Goal: Communication & Community: Answer question/provide support

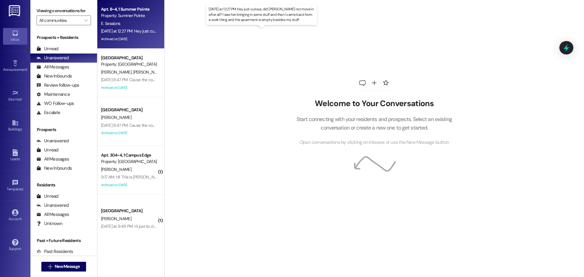
click at [130, 30] on div "Yesterday at 12:27 PM: Hey just curious, did Grace not move in after all? I saw…" at bounding box center [274, 30] width 346 height 5
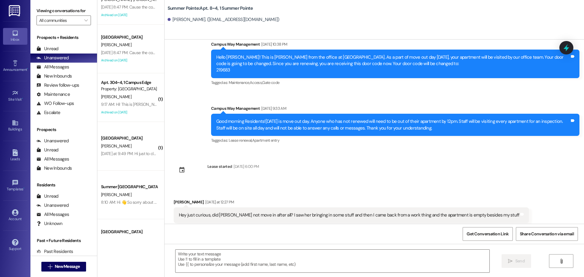
scroll to position [91, 0]
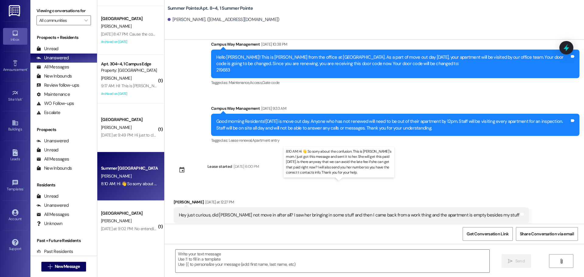
click at [120, 183] on div "8:10 AM: Hi 👋 So sorry about the confusion. This is Demi's mom. I just got this…" at bounding box center [384, 183] width 566 height 5
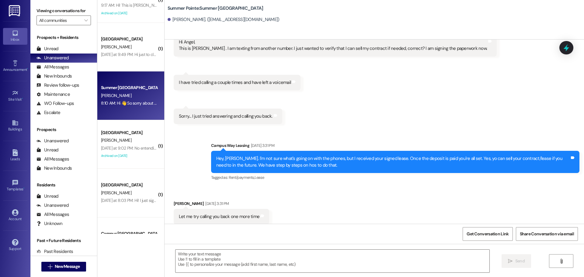
scroll to position [182, 0]
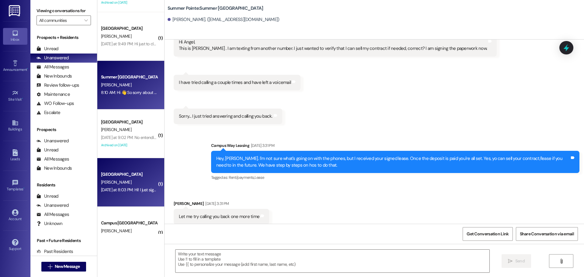
click at [132, 188] on div "Yesterday at 8:03 PM: Hi! I just signed the lease and paid the deposit of $400.…" at bounding box center [272, 189] width 343 height 5
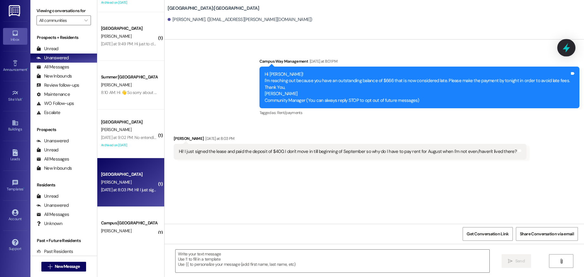
click at [564, 48] on icon at bounding box center [566, 47] width 7 height 9
click at [571, 49] on div at bounding box center [566, 47] width 14 height 13
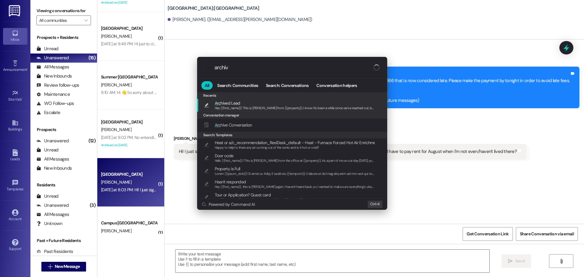
type input "archive"
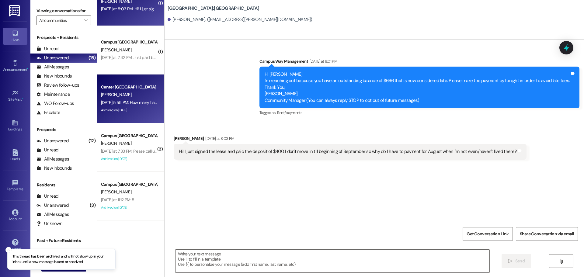
scroll to position [365, 0]
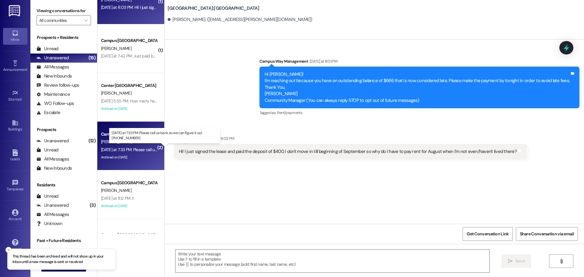
click at [138, 150] on div "[DATE] at 7:33 PM: Please call us back so we can figure it out [PHONE_NUMBER] […" at bounding box center [171, 149] width 140 height 5
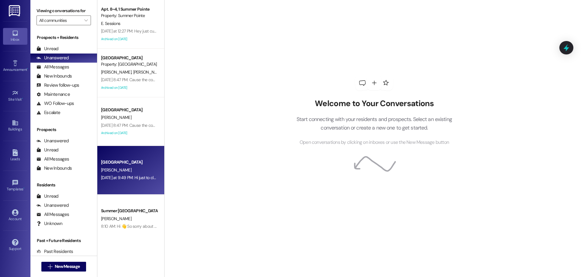
click at [132, 169] on div "[PERSON_NAME]" at bounding box center [128, 170] width 57 height 8
click at [145, 179] on div "[DATE] at 9:49 PM: Hi just to clarify, my lease clearly states I need to pay re…" at bounding box center [594, 177] width 986 height 5
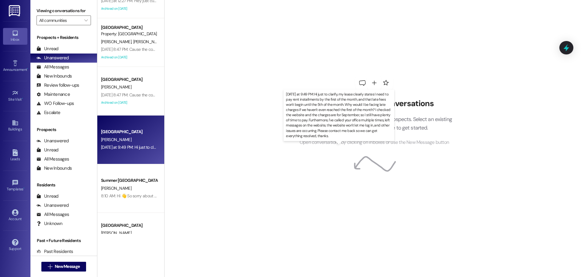
click at [141, 148] on div "[DATE] at 9:49 PM: Hi just to clarify, my lease clearly states I need to pay re…" at bounding box center [594, 146] width 986 height 5
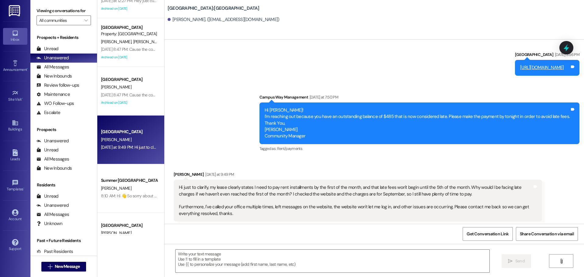
scroll to position [291, 0]
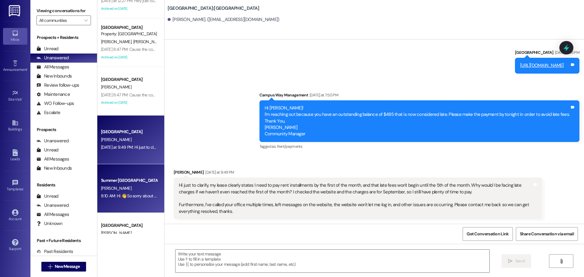
click at [144, 178] on div "Summer [GEOGRAPHIC_DATA]" at bounding box center [129, 180] width 56 height 6
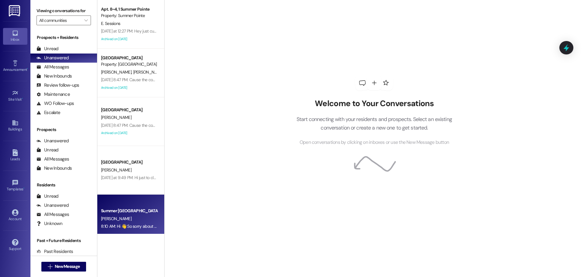
click at [135, 222] on div "[PERSON_NAME]" at bounding box center [128, 219] width 57 height 8
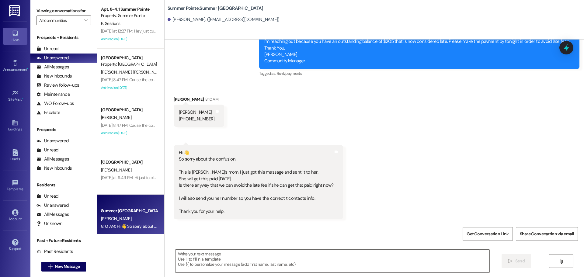
scroll to position [519, 0]
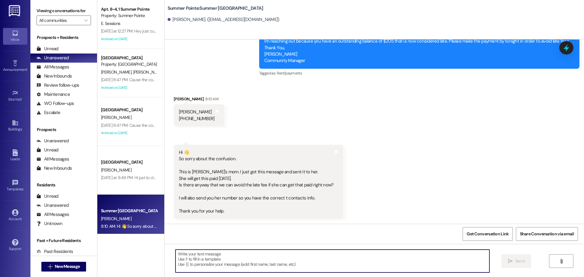
click at [267, 264] on textarea at bounding box center [332, 261] width 314 height 23
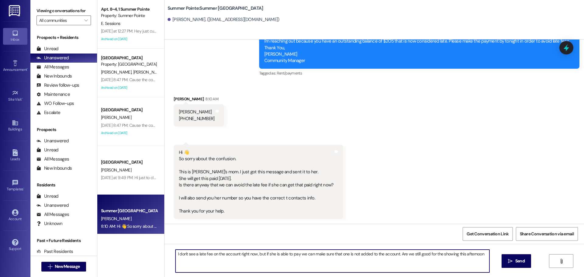
type textarea "I don't see a late fee on the account right now, but if she is able to pay we c…"
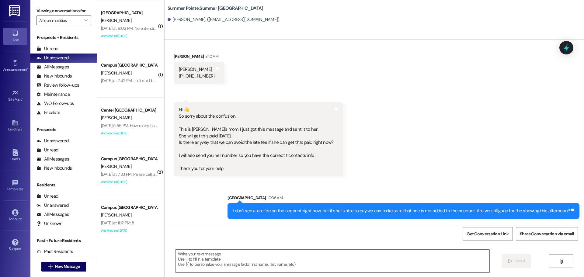
scroll to position [243, 0]
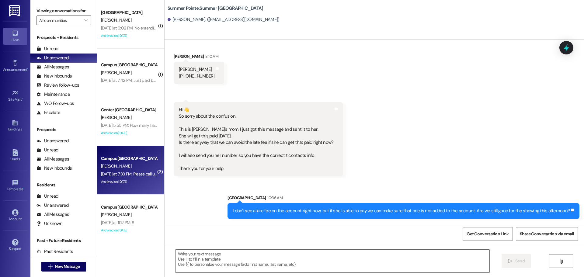
click at [136, 175] on div "Yesterday at 7:33 PM: Please call us back so we can figure it out 801-641-0901 …" at bounding box center [171, 173] width 140 height 5
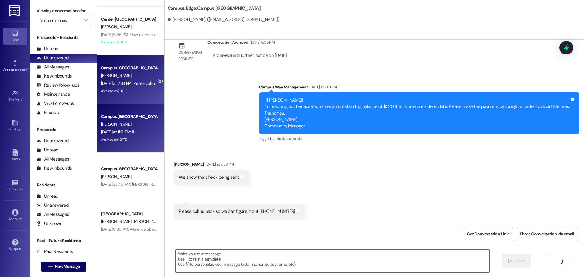
scroll to position [335, 0]
click at [127, 132] on div "Yesterday at 11:12 PM: !! Yesterday at 11:12 PM: !!" at bounding box center [117, 131] width 33 height 5
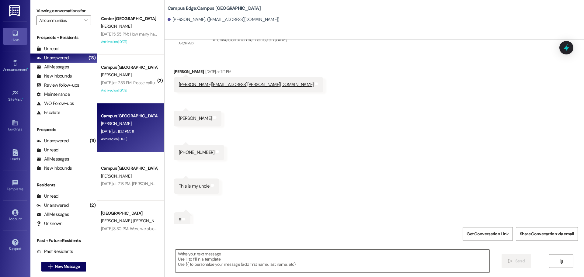
scroll to position [451, 0]
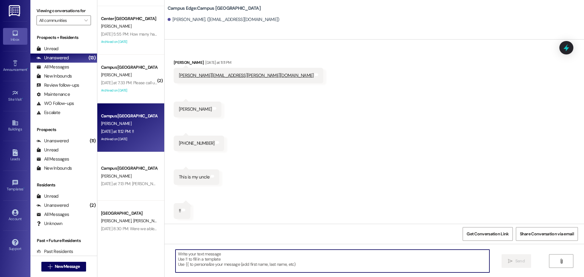
click at [279, 255] on textarea at bounding box center [332, 261] width 314 height 23
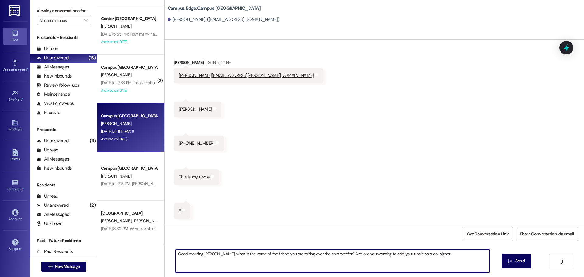
type textarea "Good morning Christopher, what is the name of the friend you are taking over th…"
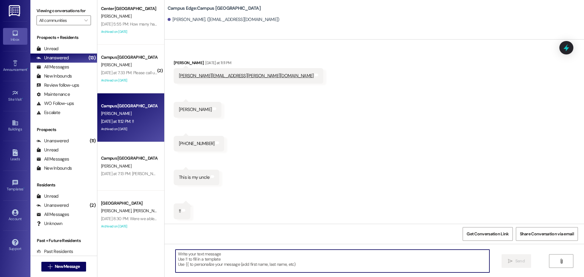
scroll to position [350, 0]
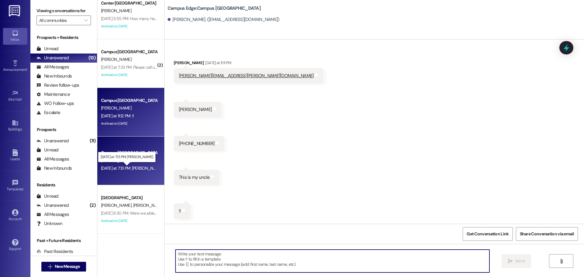
click at [126, 168] on div "Yesterday at 7:13 PM: Grace McKee Yesterday at 7:13 PM: Grace McKee" at bounding box center [131, 167] width 61 height 5
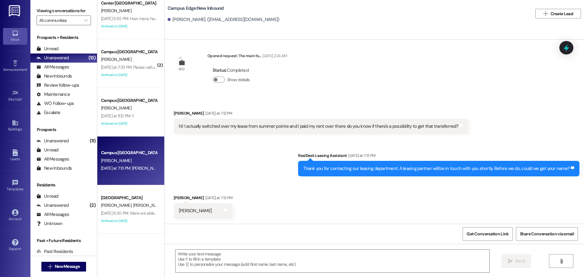
scroll to position [5, 0]
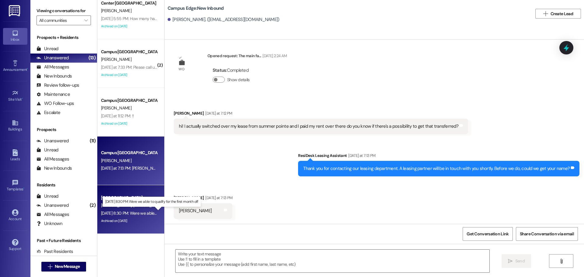
click at [134, 215] on div "Aug 16, 2025 at 8:30 PM: Were we able to qualify for the first month off Aug 16…" at bounding box center [155, 212] width 109 height 5
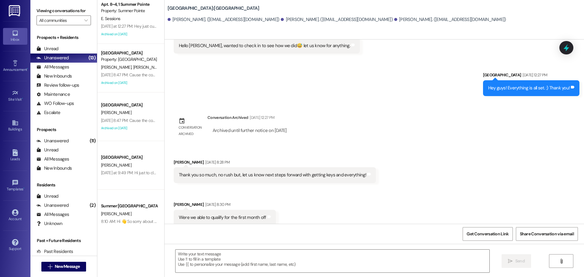
scroll to position [0, 0]
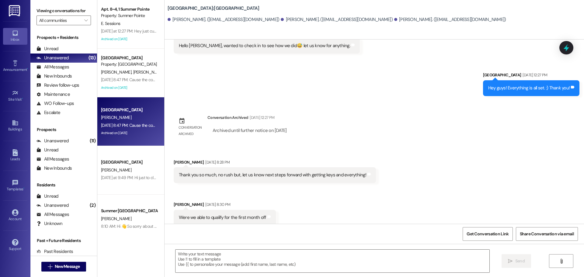
click at [120, 116] on div "[PERSON_NAME]" at bounding box center [128, 118] width 57 height 8
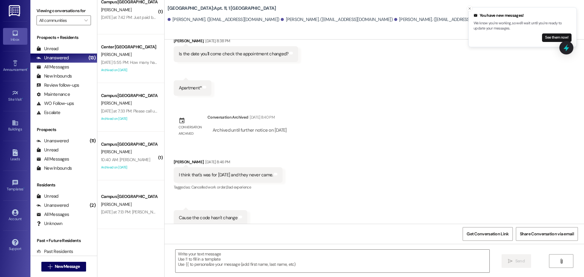
scroll to position [274, 0]
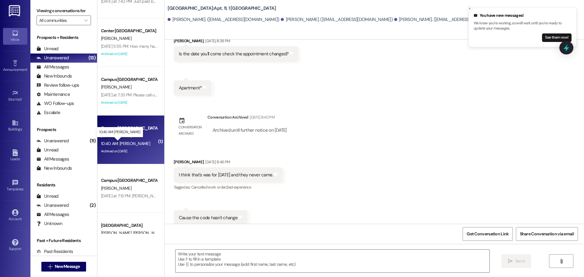
click at [133, 142] on div "10:40 AM: Aaron medina 10:40 AM: Aaron medina" at bounding box center [125, 143] width 49 height 5
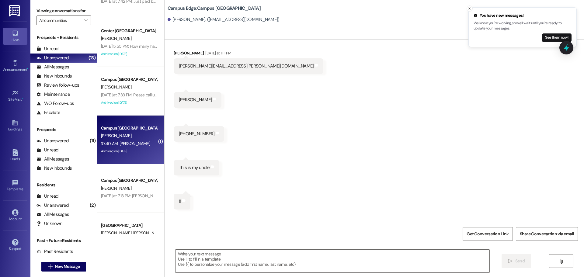
scroll to position [460, 0]
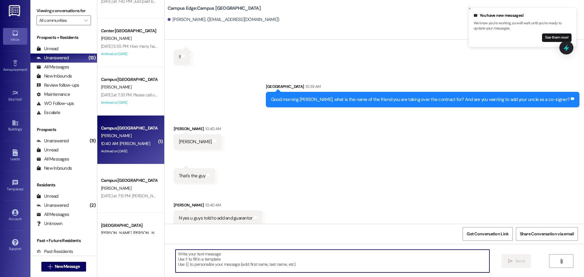
click at [356, 255] on textarea at bounding box center [332, 261] width 314 height 23
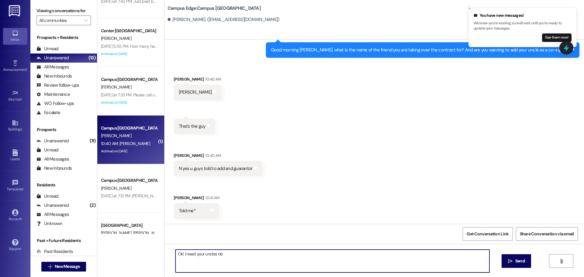
scroll to position [654, 0]
type textarea "Ok! I need your uncles birthday to add him to your application :)"
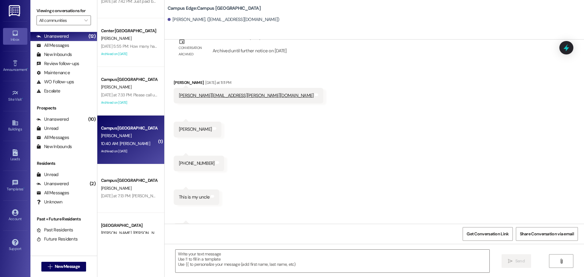
scroll to position [429, 0]
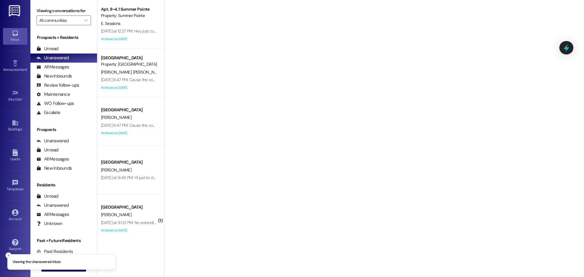
click at [6, 252] on link "Support" at bounding box center [15, 245] width 24 height 16
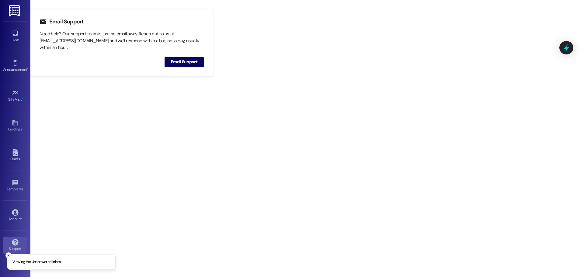
click at [11, 256] on button "Close toast" at bounding box center [8, 255] width 6 height 6
click at [14, 35] on icon at bounding box center [14, 33] width 5 height 5
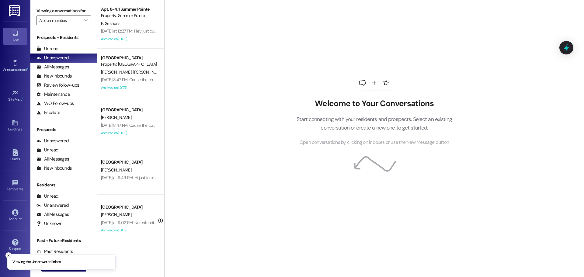
click at [7, 256] on icon "Close toast" at bounding box center [9, 256] width 4 height 4
click at [59, 266] on span "New Message" at bounding box center [67, 266] width 25 height 6
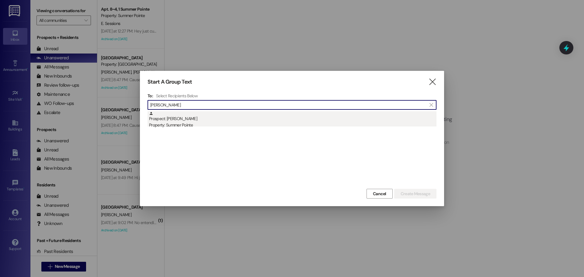
type input "joel ramos"
click at [175, 122] on div "Prospect: Joel Ramos Property: Summer Pointe" at bounding box center [292, 119] width 287 height 17
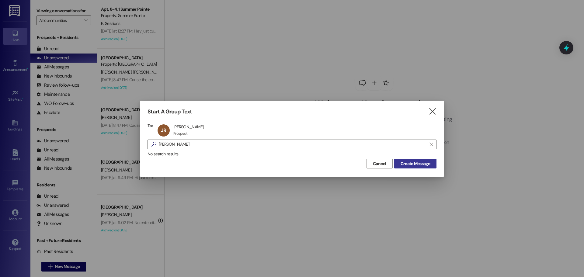
click at [421, 161] on span "Create Message" at bounding box center [414, 164] width 29 height 6
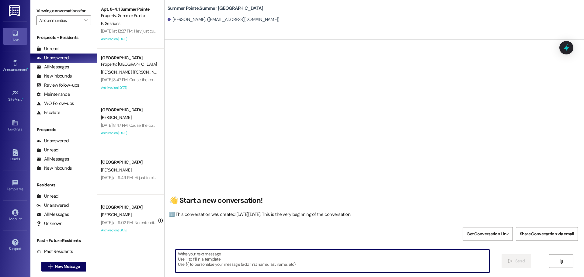
click at [229, 257] on textarea at bounding box center [332, 261] width 314 height 23
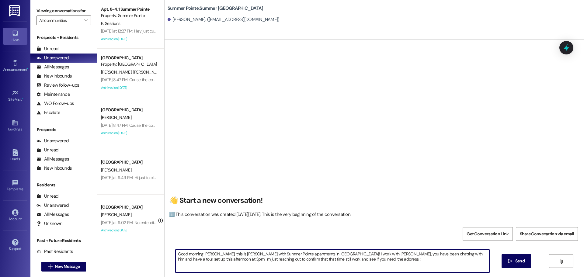
type textarea "Good morning Joel, this is Andrea with Summer Pointe apartments in Provo! I wor…"
click at [280, 253] on textarea "Good morning Joel, this is Andrea with Summer Pointe apartments in Provo! I wor…" at bounding box center [332, 261] width 314 height 23
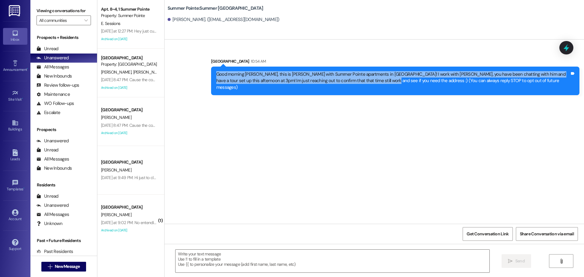
drag, startPoint x: 211, startPoint y: 73, endPoint x: 349, endPoint y: 88, distance: 138.8
click at [349, 88] on div "Good morning Joel, this is Andrea with Summer Pointe apartments in Provo! I wor…" at bounding box center [395, 81] width 368 height 29
copy div "Good morning Joel, this is Andrea with Summer Pointe apartments in Provo! I wor…"
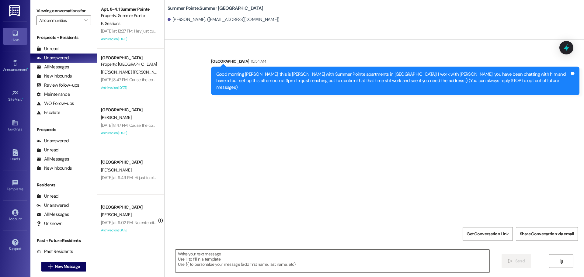
click at [57, 275] on div " New Message" at bounding box center [63, 266] width 67 height 21
click at [60, 267] on span "New Message" at bounding box center [67, 266] width 25 height 6
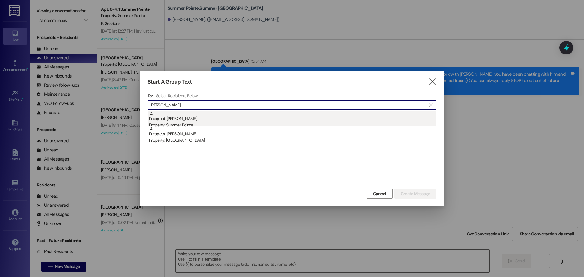
type input "carli joh"
click at [185, 120] on div "Prospect: Carli Johansen Property: Summer Pointe" at bounding box center [292, 119] width 287 height 17
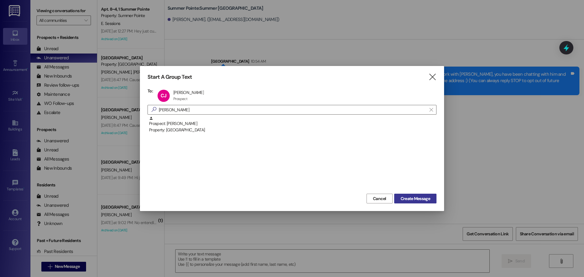
click at [426, 201] on span "Create Message" at bounding box center [414, 199] width 29 height 6
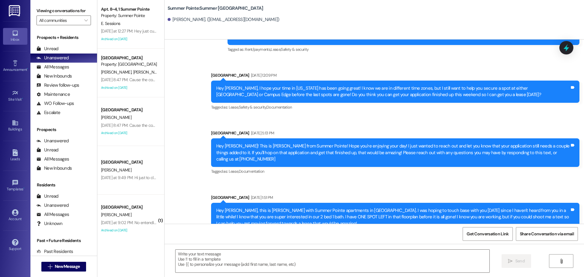
scroll to position [389, 0]
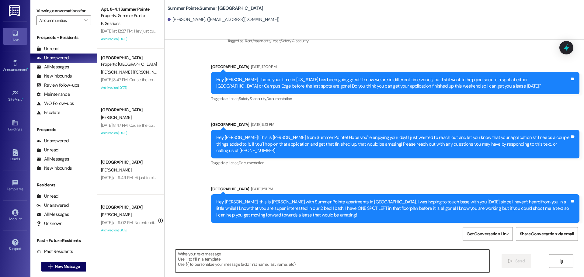
click at [324, 255] on textarea at bounding box center [332, 261] width 314 height 23
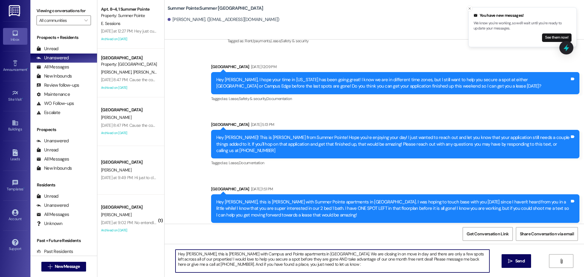
type textarea "Hey Carli, this is Andrea with Campus and Pointe apartments in Provo. We are cl…"
click at [455, 252] on textarea "Hey Carli, this is Andrea with Campus and Pointe apartments in Provo. We are cl…" at bounding box center [332, 261] width 314 height 23
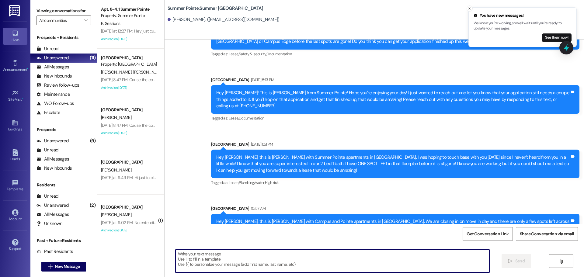
scroll to position [444, 0]
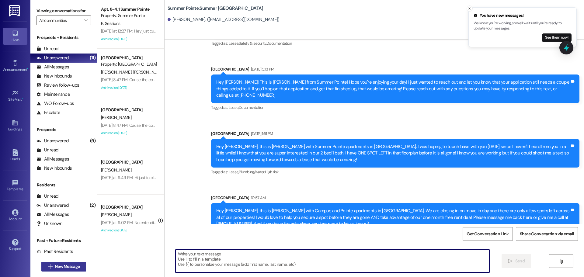
click at [72, 262] on button " New Message" at bounding box center [63, 267] width 45 height 10
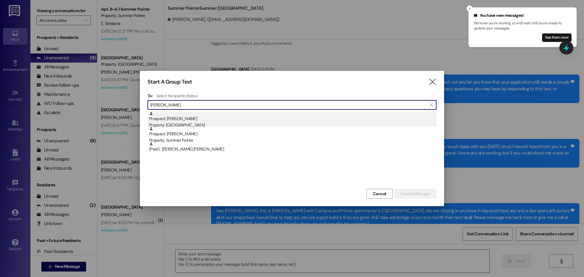
type input "diaz"
click at [190, 125] on div "Property: Campus Edge" at bounding box center [292, 125] width 287 height 6
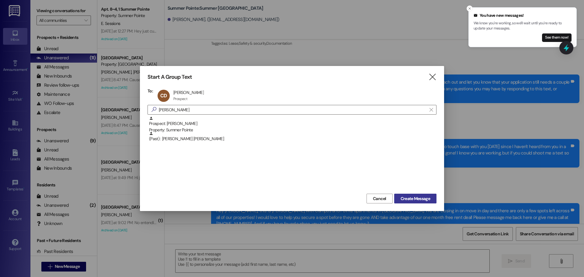
click at [427, 199] on span "Create Message" at bounding box center [414, 199] width 29 height 6
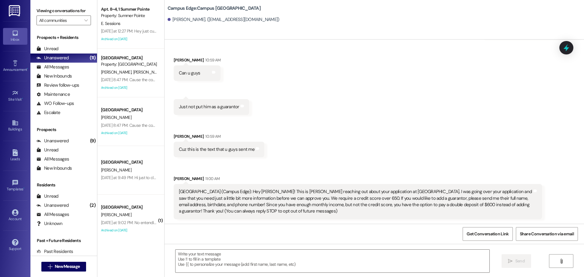
scroll to position [1031, 0]
click at [283, 262] on textarea at bounding box center [332, 261] width 314 height 23
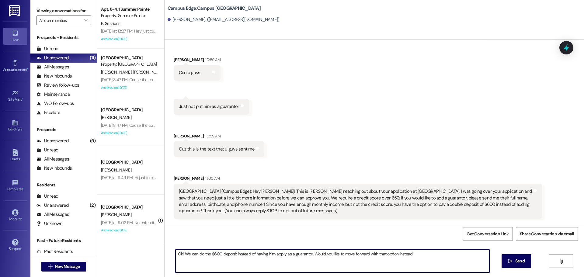
type textarea "Ok! We can do the $600 deposit instead of having him apply as a guarantor. Woul…"
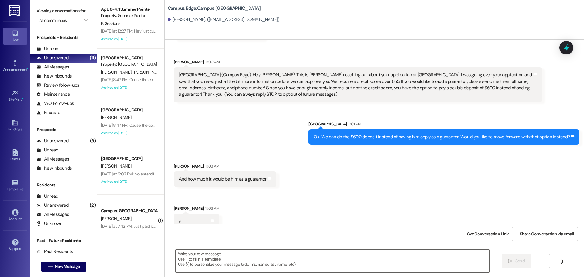
scroll to position [1158, 0]
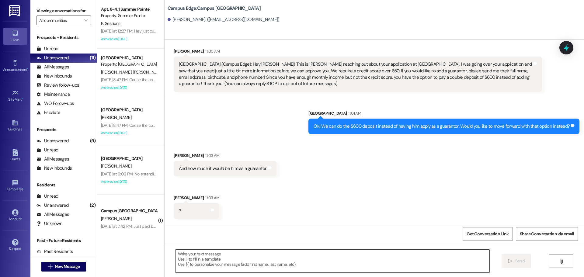
drag, startPoint x: 404, startPoint y: 249, endPoint x: 332, endPoint y: 255, distance: 72.6
click at [360, 248] on div " Send " at bounding box center [374, 267] width 419 height 46
click at [323, 275] on div " Send " at bounding box center [374, 267] width 419 height 46
click at [323, 272] on textarea at bounding box center [332, 261] width 314 height 23
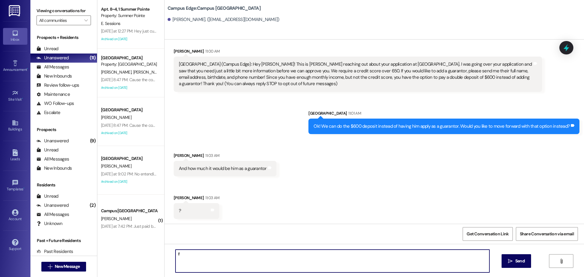
type textarea "I"
type textarea "The deposit upon an approved credit score will be $300"
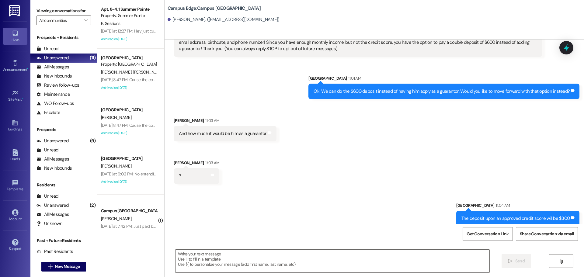
scroll to position [1200, 0]
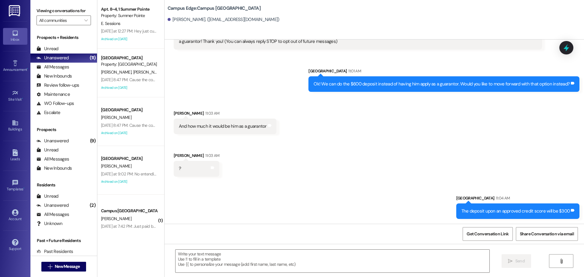
click at [70, 261] on div " New Message" at bounding box center [63, 266] width 45 height 15
click at [68, 265] on span "New Message" at bounding box center [67, 266] width 25 height 6
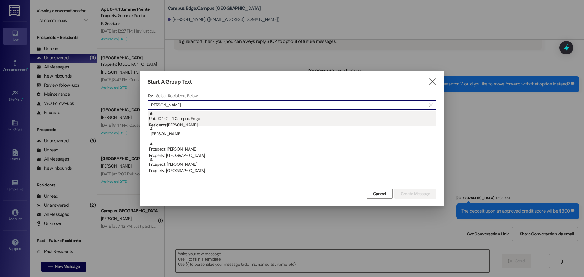
type input "carlos medina"
click at [206, 114] on div "Unit: 104~2 - 1 Campus Edge Residents: Carlos Medina" at bounding box center [292, 119] width 287 height 17
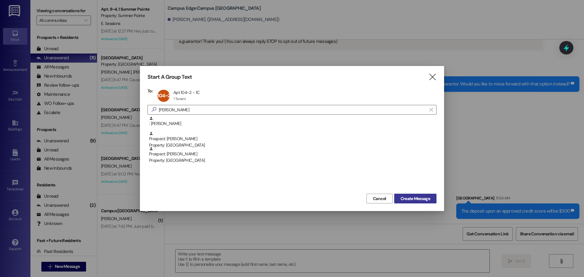
click at [417, 203] on button "Create Message" at bounding box center [415, 199] width 42 height 10
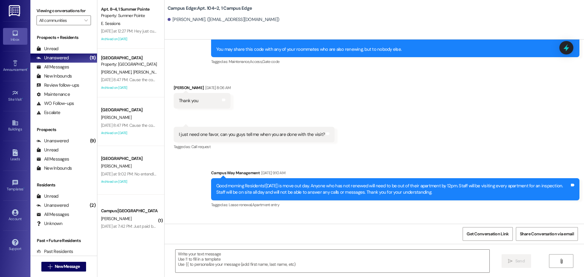
scroll to position [2907, 0]
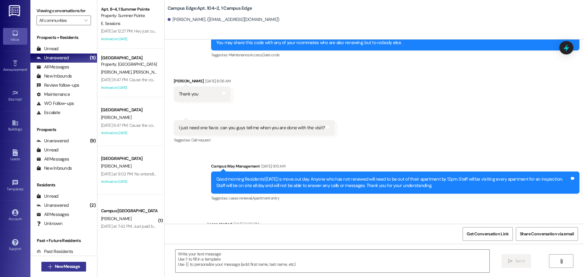
click at [72, 267] on span "New Message" at bounding box center [67, 266] width 25 height 6
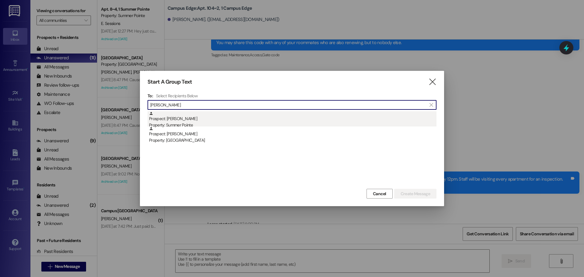
type input "fausto"
click at [324, 121] on div "Prospect: Fausto Guerrero Property: Summer Pointe" at bounding box center [292, 119] width 287 height 17
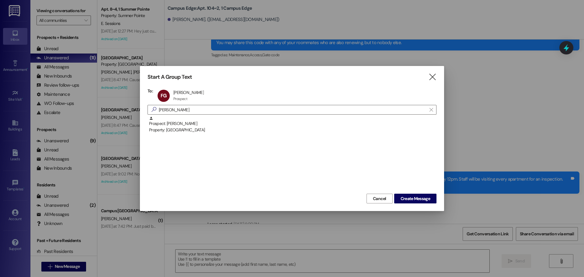
click at [417, 190] on div "Prospect: Fausto Guerrero Property: Center Pointe" at bounding box center [291, 154] width 289 height 76
click at [416, 196] on span "Create Message" at bounding box center [414, 199] width 29 height 6
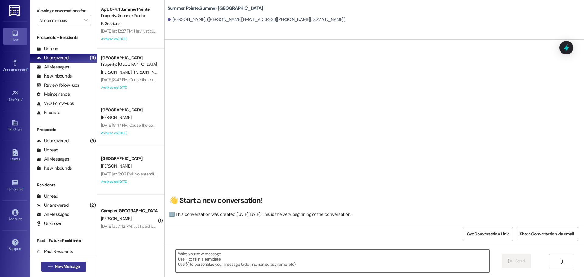
click at [78, 266] on span "New Message" at bounding box center [67, 266] width 25 height 6
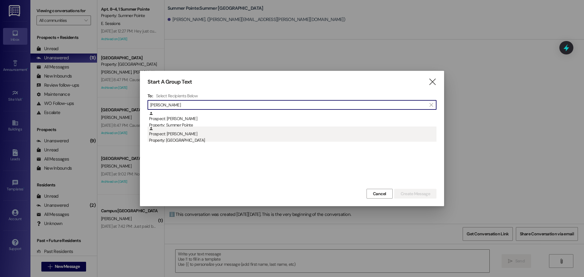
type input "fausto"
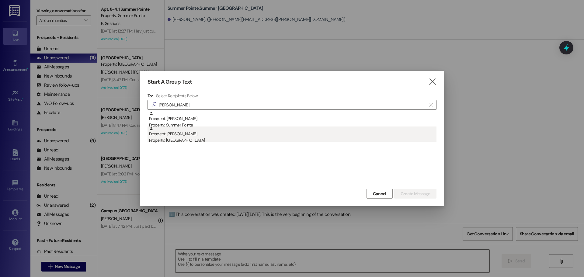
click at [194, 143] on div "Property: Center Pointe" at bounding box center [292, 140] width 287 height 6
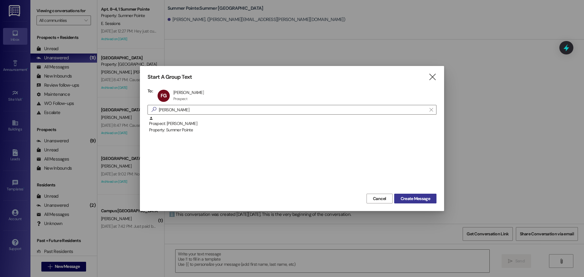
click at [420, 194] on button "Create Message" at bounding box center [415, 199] width 42 height 10
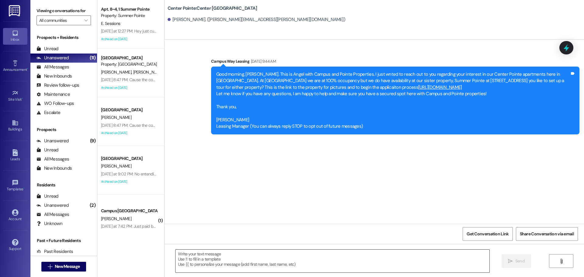
click at [312, 261] on textarea at bounding box center [332, 261] width 314 height 23
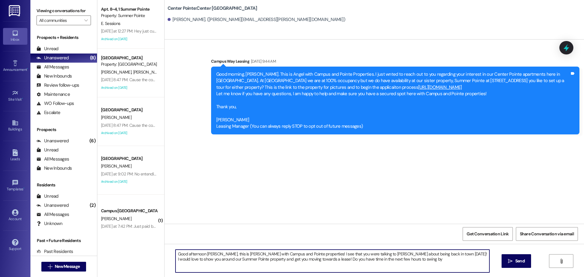
type textarea "Good afternoon Fausto, this is Andrea with Campus and Pointe properties! I see …"
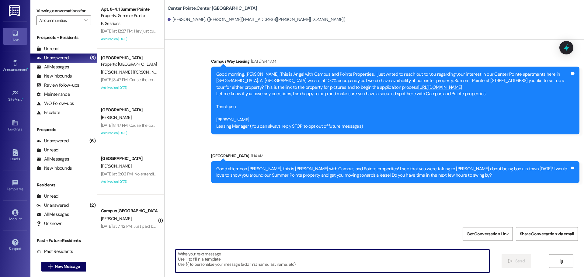
click at [455, 170] on div "Good afternoon Fausto, this is Andrea with Campus and Pointe properties! I see …" at bounding box center [392, 172] width 353 height 13
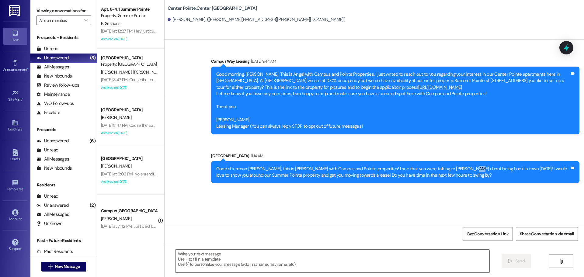
click at [455, 170] on div "Good afternoon Fausto, this is Andrea with Campus and Pointe properties! I see …" at bounding box center [392, 172] width 353 height 13
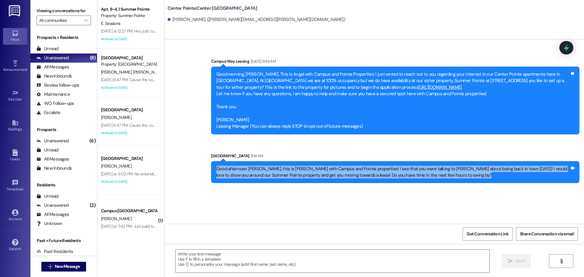
click at [455, 170] on div "Good afternoon Fausto, this is Andrea with Campus and Pointe properties! I see …" at bounding box center [392, 172] width 353 height 13
copy div "Good afternoon Fausto, this is Andrea with Campus and Pointe properties! I see …"
click at [64, 268] on span "New Message" at bounding box center [67, 266] width 25 height 6
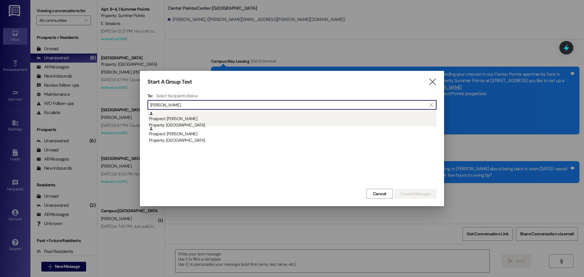
type input "taylor win"
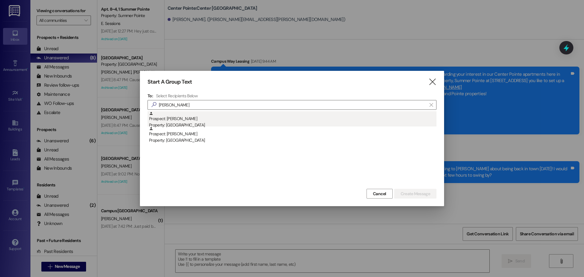
click at [185, 125] on div "Property: East Pointe" at bounding box center [292, 125] width 287 height 6
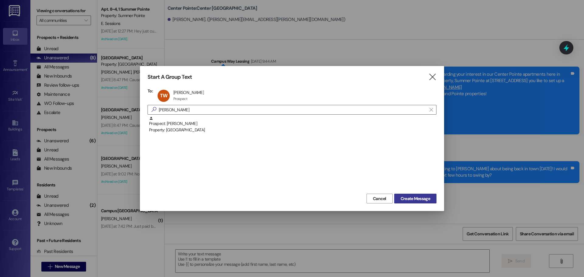
click at [407, 199] on span "Create Message" at bounding box center [414, 199] width 29 height 6
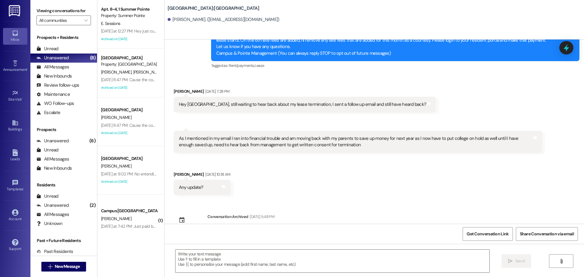
scroll to position [68, 0]
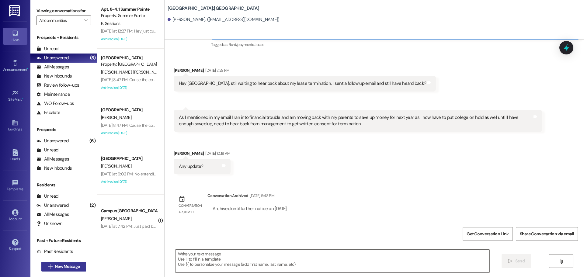
click at [71, 271] on button " New Message" at bounding box center [63, 267] width 45 height 10
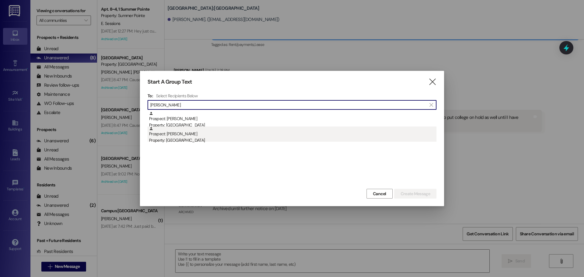
type input "taylor winter"
click at [190, 136] on div "Prospect: Taylor Winter Property: Campus Edge" at bounding box center [292, 135] width 287 height 17
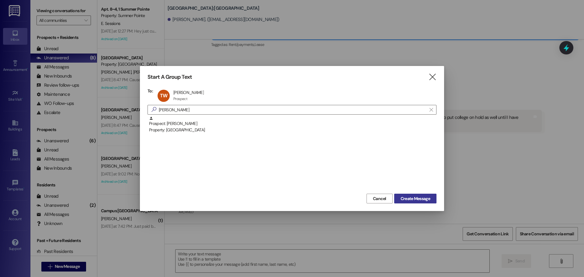
click at [404, 195] on button "Create Message" at bounding box center [415, 199] width 42 height 10
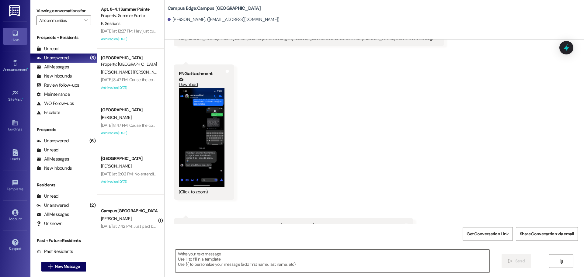
scroll to position [2406, 0]
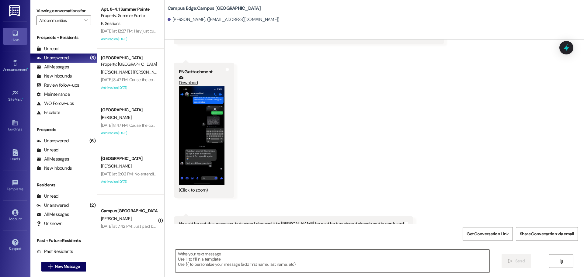
click at [219, 112] on button "Zoom image" at bounding box center [202, 135] width 46 height 99
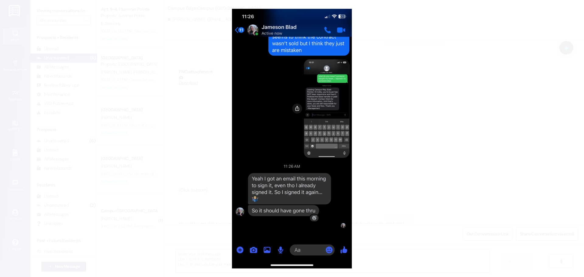
drag, startPoint x: 449, startPoint y: 92, endPoint x: 449, endPoint y: 96, distance: 4.3
click at [449, 96] on button "Unzoom image" at bounding box center [292, 138] width 584 height 277
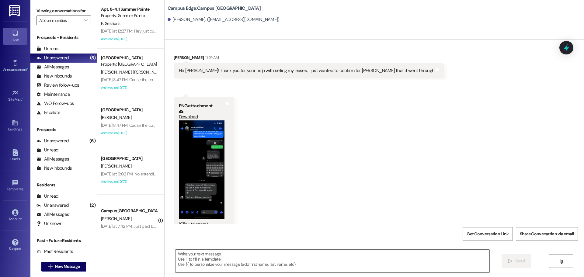
scroll to position [2376, 0]
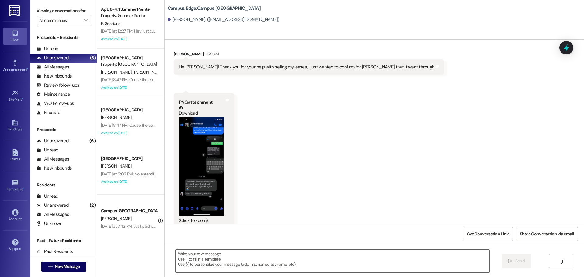
click at [183, 140] on button "Zoom image" at bounding box center [202, 166] width 46 height 99
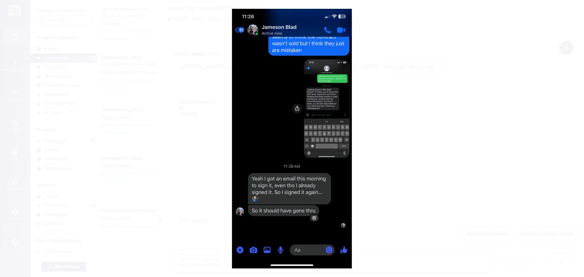
click at [433, 127] on button "Unzoom image" at bounding box center [292, 138] width 584 height 277
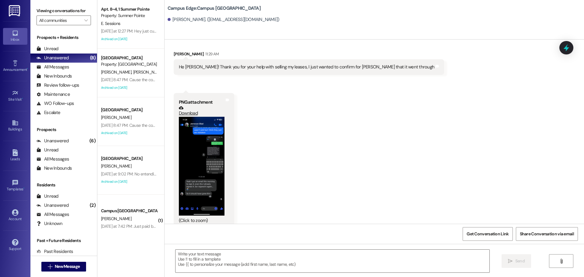
scroll to position [2406, 0]
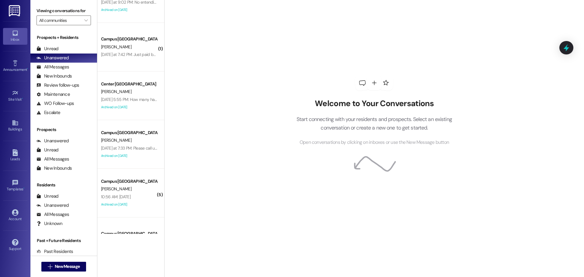
scroll to position [182, 0]
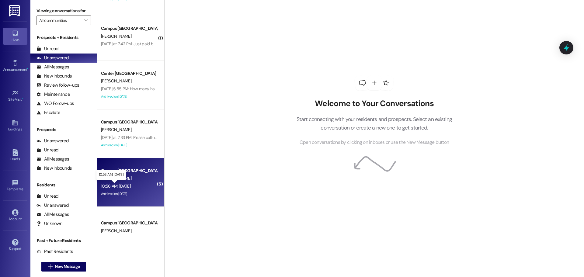
click at [125, 186] on div "10:56 AM: [DATE] 10:56 AM: [DATE]" at bounding box center [115, 185] width 29 height 5
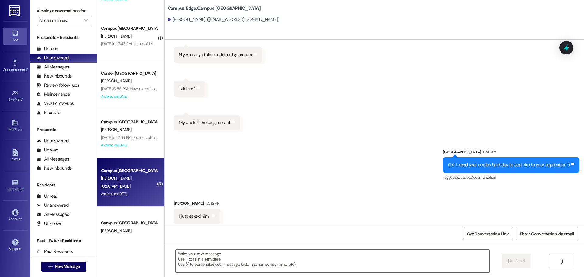
scroll to position [808, 0]
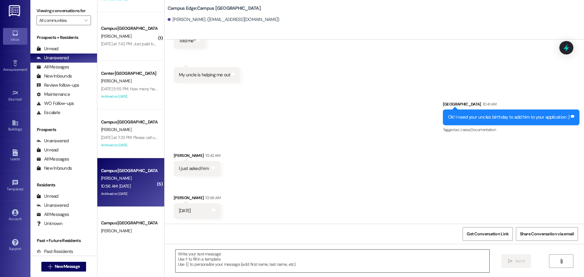
click at [342, 261] on textarea at bounding box center [332, 261] width 314 height 23
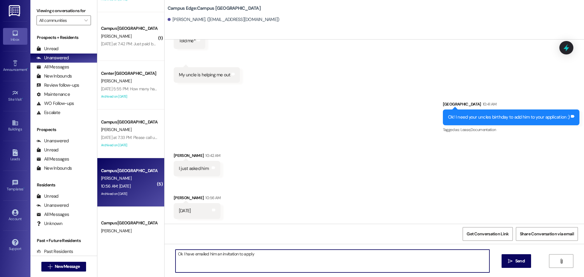
type textarea "Ok I have emailed him an invitation to apply!"
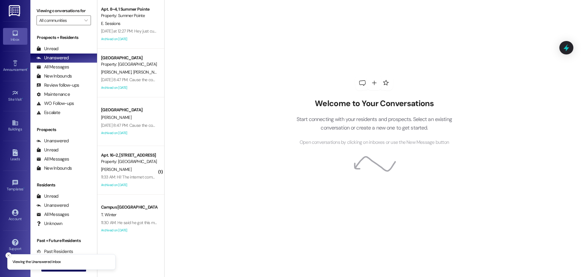
click at [6, 254] on button "Close toast" at bounding box center [8, 255] width 6 height 6
click at [49, 267] on icon "" at bounding box center [50, 266] width 5 height 5
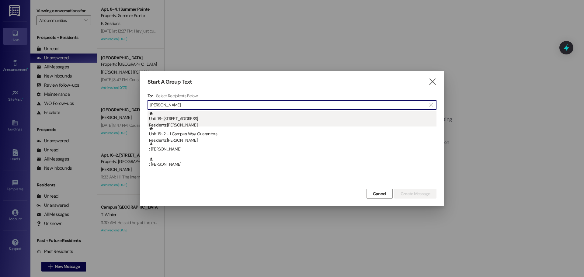
type input "[PERSON_NAME]"
click at [178, 120] on div "Unit: 16~2 - 1 Campus Way Residents: [PERSON_NAME]" at bounding box center [292, 119] width 287 height 17
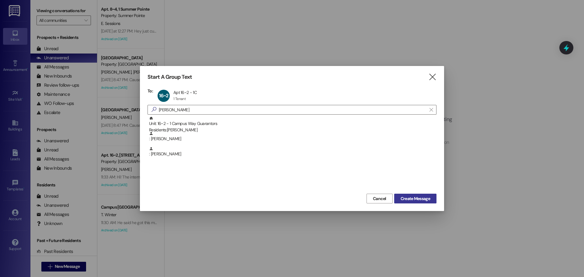
click at [418, 196] on span "Create Message" at bounding box center [414, 199] width 29 height 6
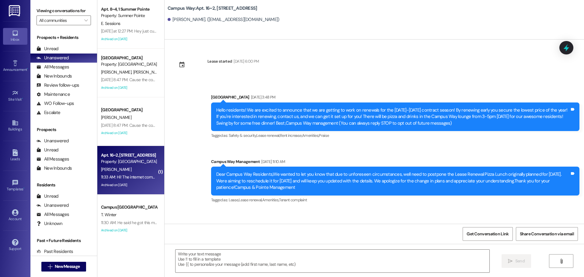
scroll to position [3705, 0]
